Goal: Task Accomplishment & Management: Manage account settings

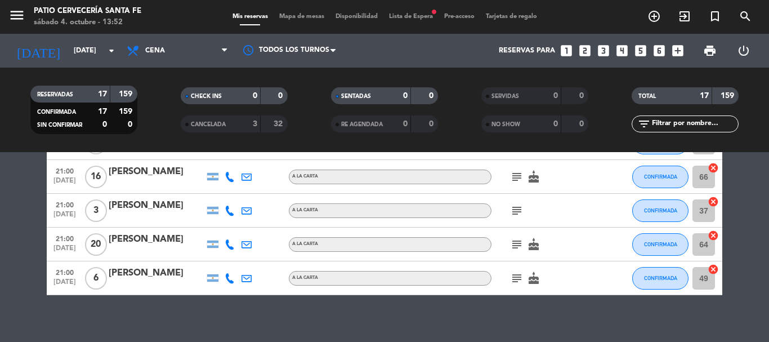
scroll to position [524, 0]
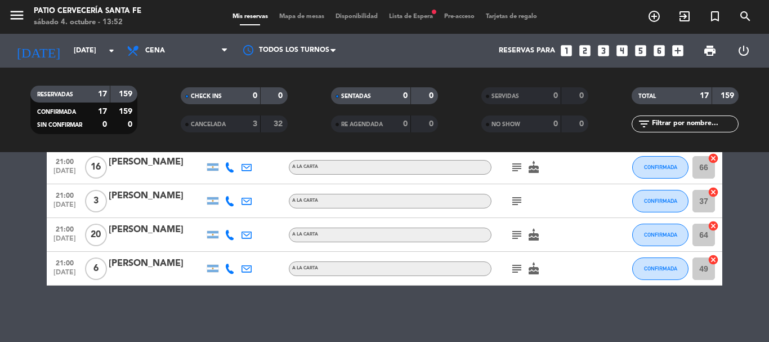
click at [518, 268] on icon "subject" at bounding box center [517, 269] width 14 height 14
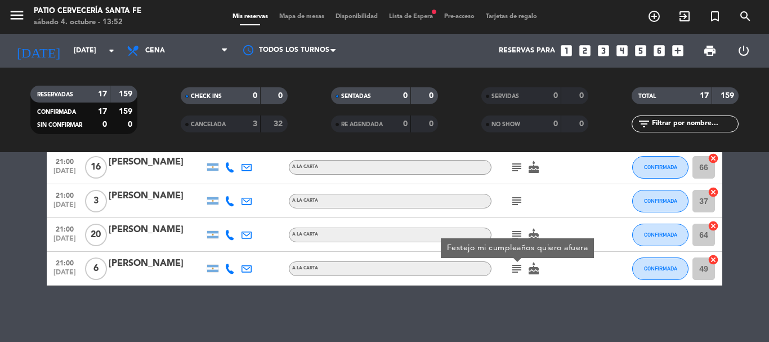
click at [572, 189] on div "subject" at bounding box center [541, 200] width 101 height 33
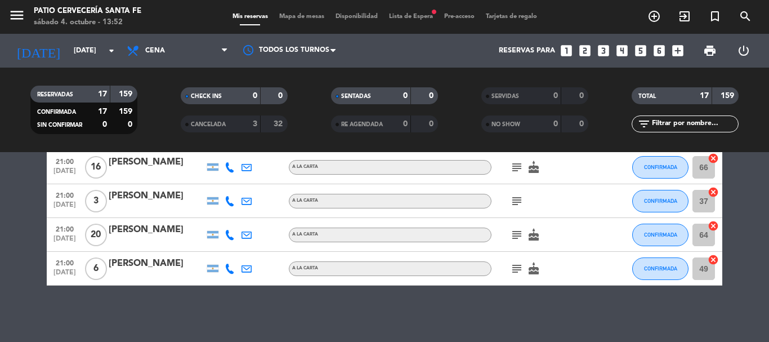
click at [520, 239] on icon "subject" at bounding box center [517, 235] width 14 height 14
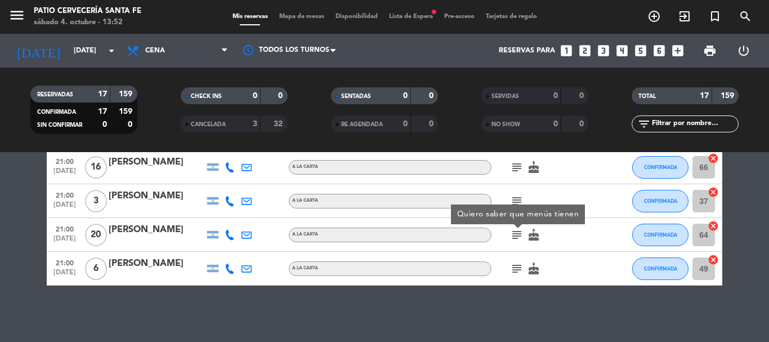
click at [617, 236] on div at bounding box center [608, 234] width 30 height 33
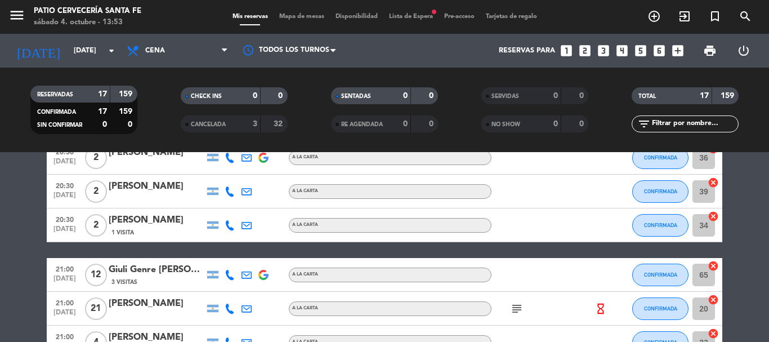
scroll to position [169, 0]
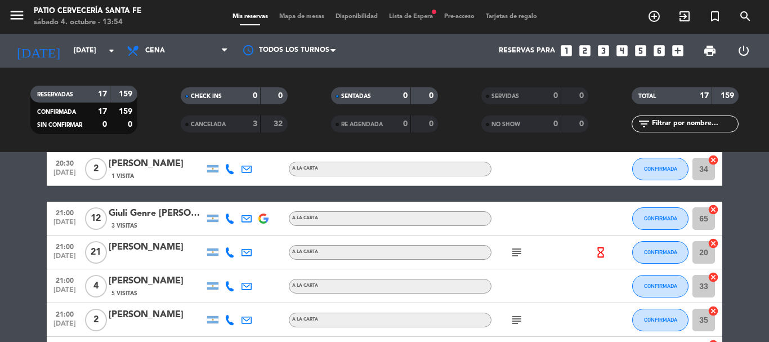
click at [515, 252] on icon "subject" at bounding box center [517, 252] width 14 height 14
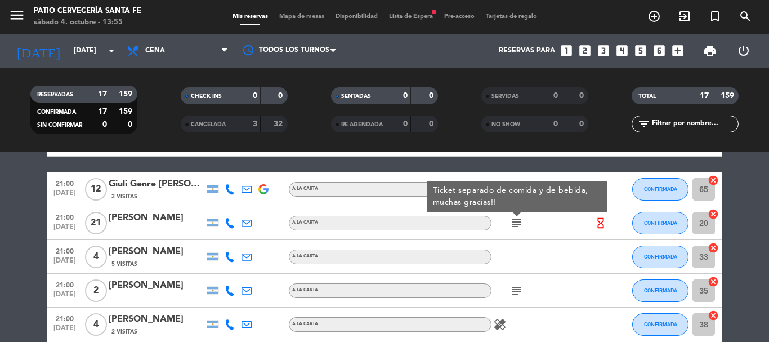
scroll to position [225, 0]
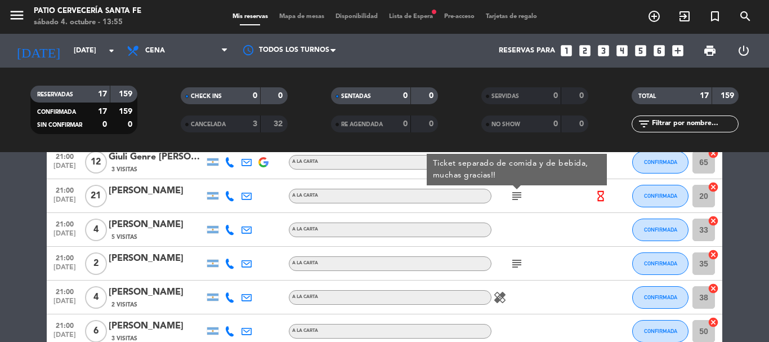
click at [514, 259] on icon "subject" at bounding box center [517, 264] width 14 height 14
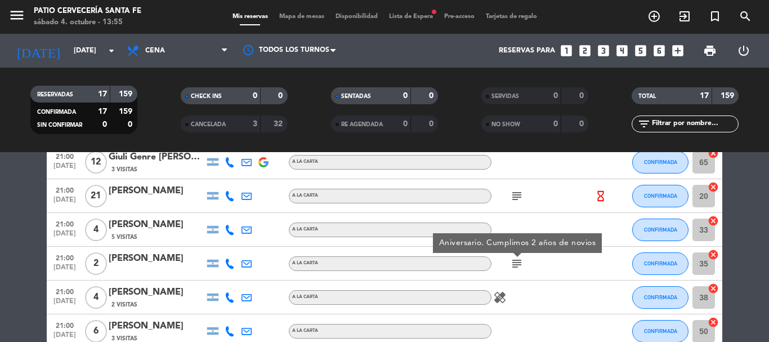
click at [555, 291] on div "healing" at bounding box center [541, 296] width 101 height 33
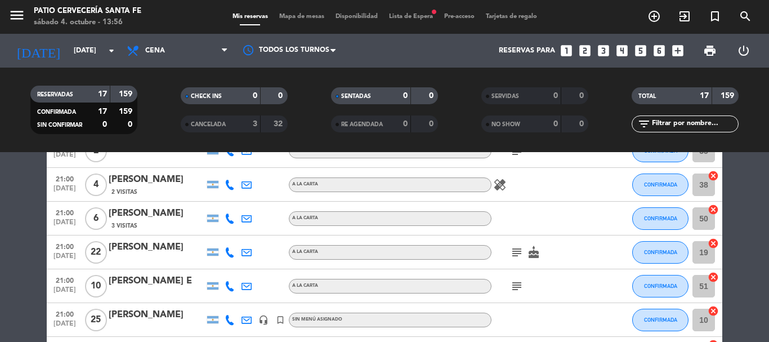
scroll to position [394, 0]
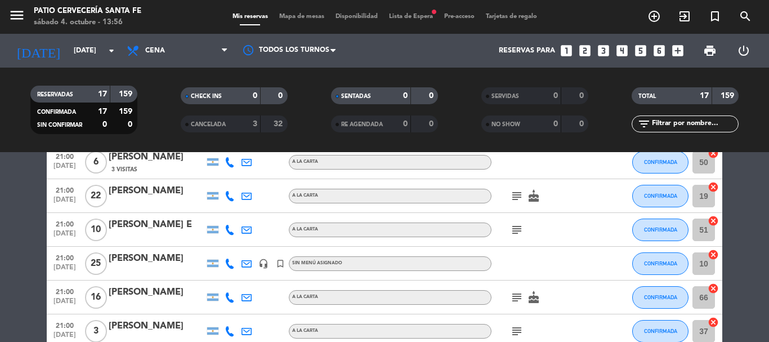
click at [512, 192] on icon "subject" at bounding box center [517, 196] width 14 height 14
click at [522, 230] on icon "subject" at bounding box center [517, 230] width 14 height 14
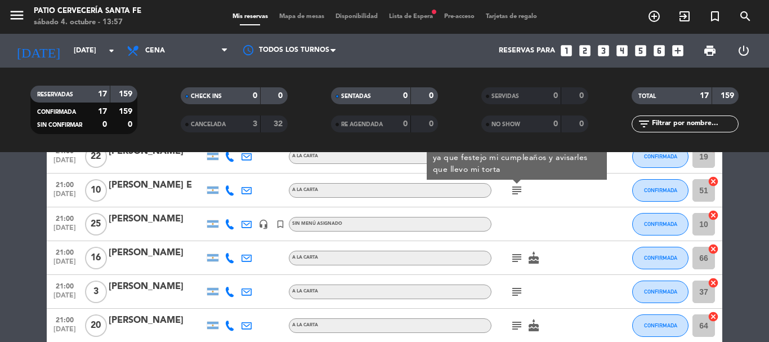
scroll to position [450, 0]
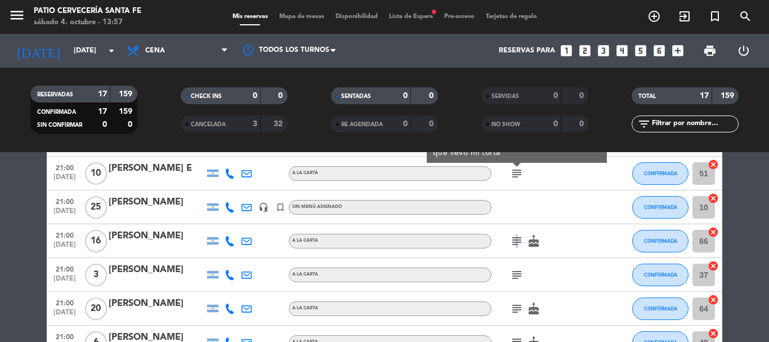
click at [514, 240] on icon "subject" at bounding box center [517, 241] width 14 height 14
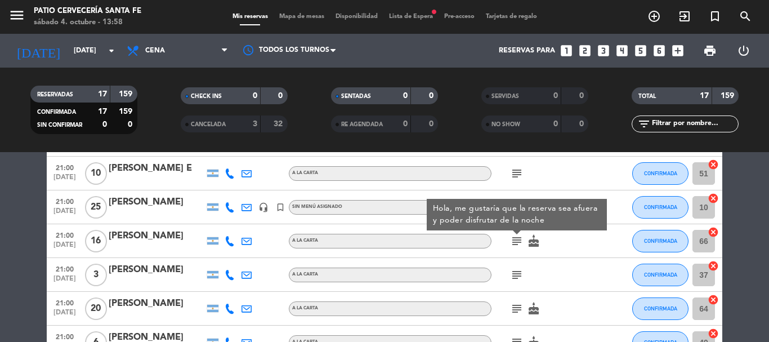
click at [518, 274] on icon "subject" at bounding box center [517, 275] width 14 height 14
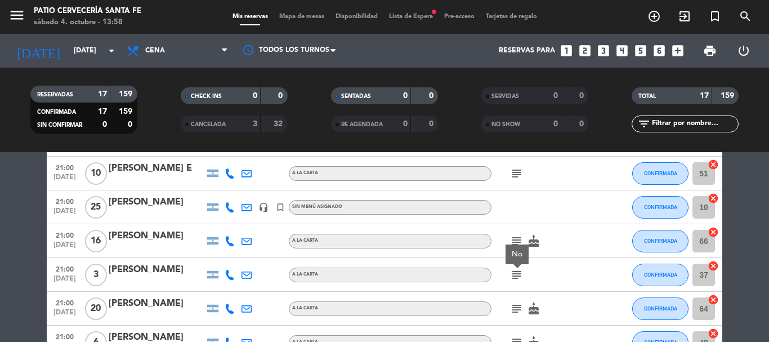
click at [543, 275] on div "subject No" at bounding box center [541, 274] width 101 height 33
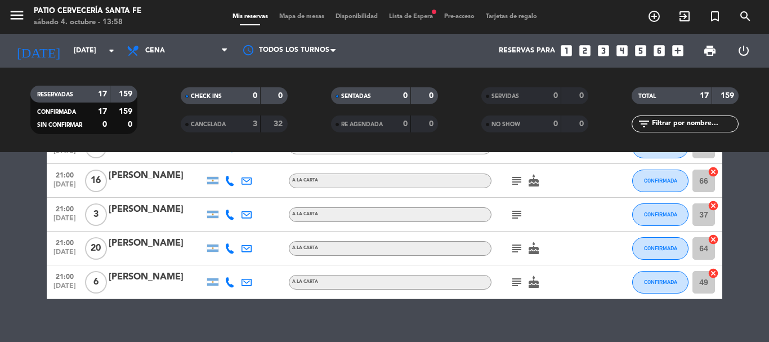
scroll to position [524, 0]
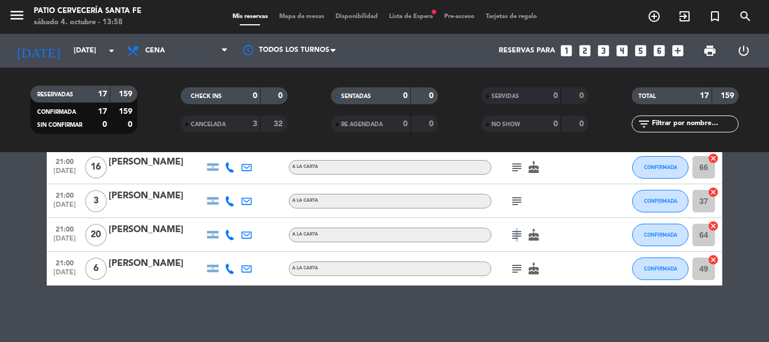
click at [514, 231] on icon "subject" at bounding box center [517, 235] width 14 height 14
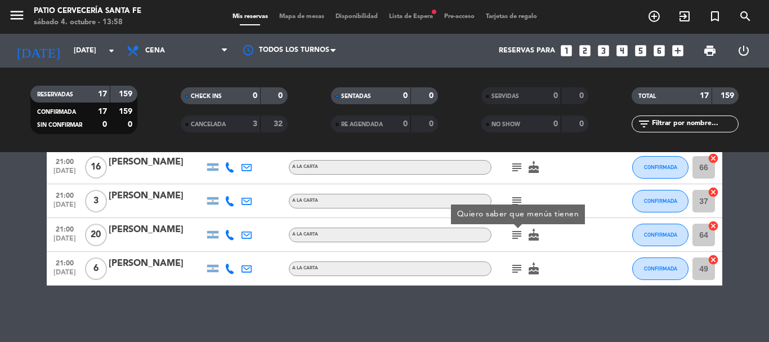
click at [514, 274] on icon "subject" at bounding box center [517, 269] width 14 height 14
